Goal: Task Accomplishment & Management: Manage account settings

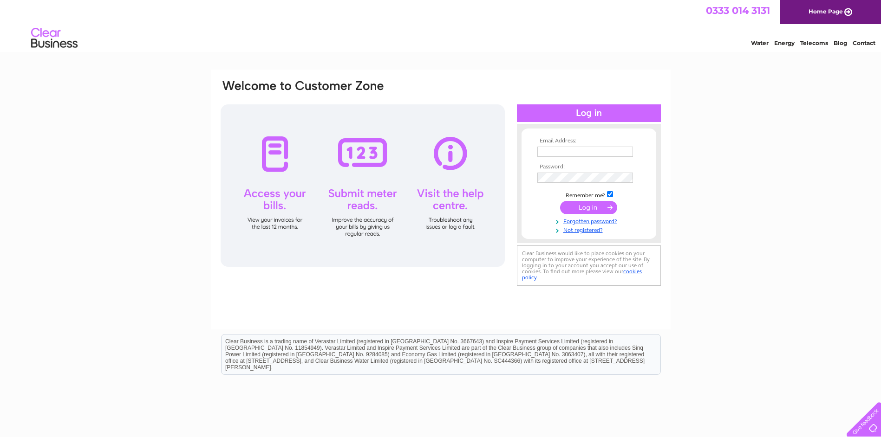
type input "bonnie@thevapelounge.co.uk"
click at [587, 208] on input "submit" at bounding box center [588, 207] width 57 height 13
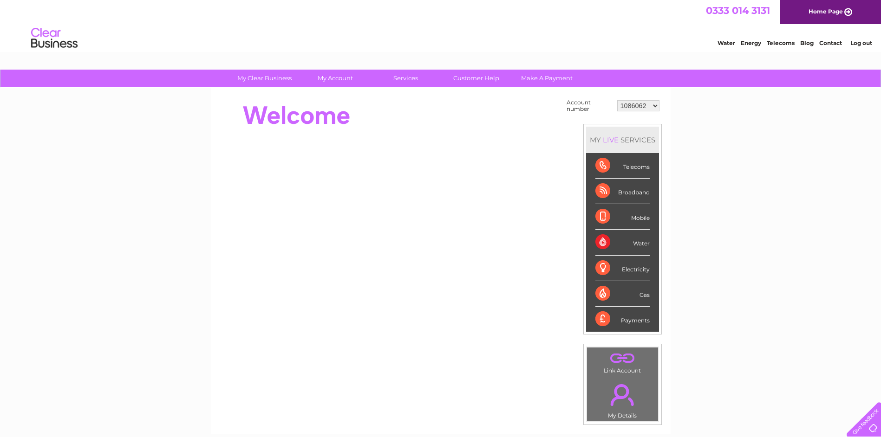
click at [654, 107] on select "1086062 30318044" at bounding box center [638, 105] width 42 height 11
select select "30318044"
click at [617, 100] on select "1086062 30318044" at bounding box center [638, 105] width 42 height 11
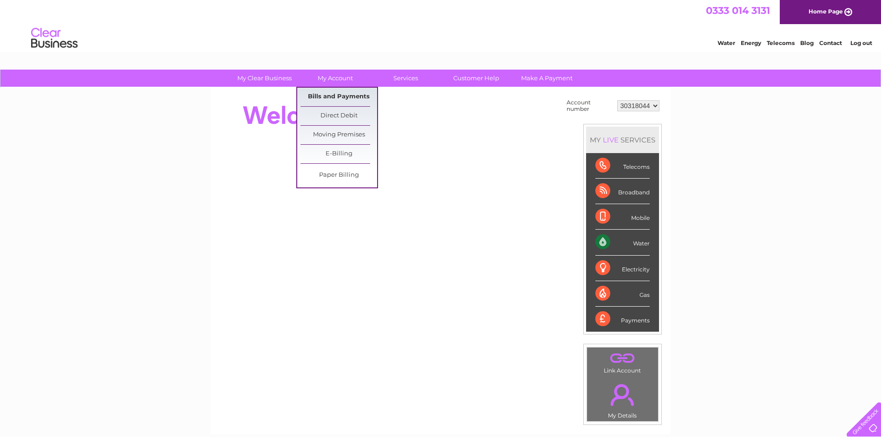
click at [345, 95] on link "Bills and Payments" at bounding box center [338, 97] width 77 height 19
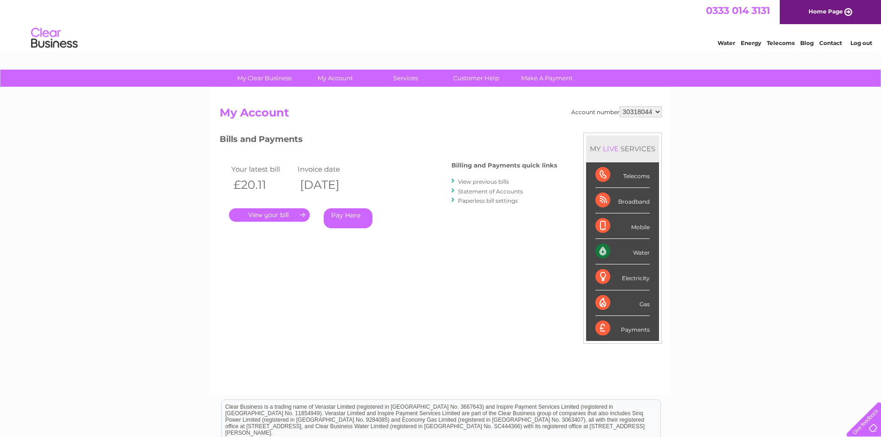
click at [293, 214] on link "." at bounding box center [269, 214] width 81 height 13
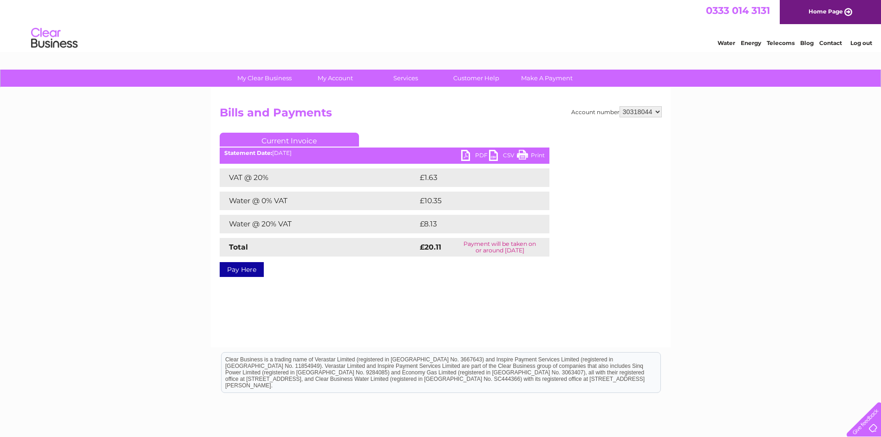
click at [467, 152] on link "PDF" at bounding box center [475, 156] width 28 height 13
